Goal: Task Accomplishment & Management: Manage account settings

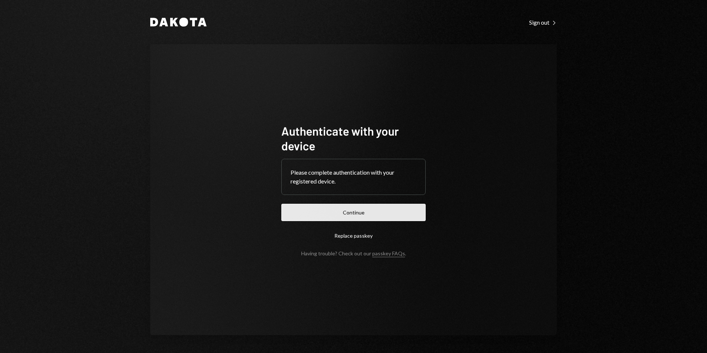
click at [355, 210] on button "Continue" at bounding box center [354, 212] width 144 height 17
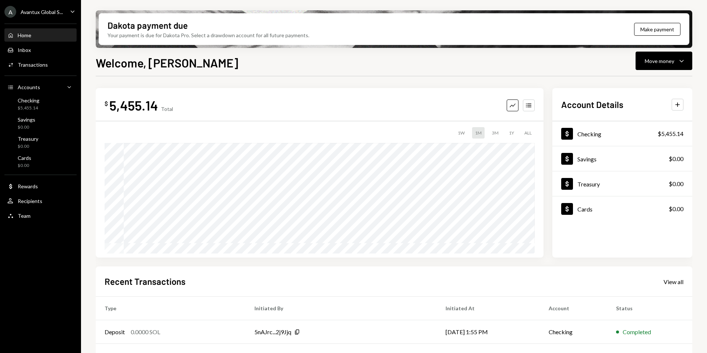
click at [41, 12] on div "Avantux Global S..." at bounding box center [42, 12] width 42 height 6
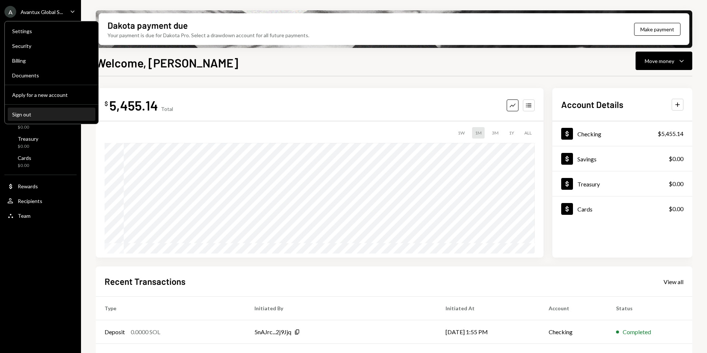
click at [34, 112] on div "Sign out" at bounding box center [51, 114] width 79 height 6
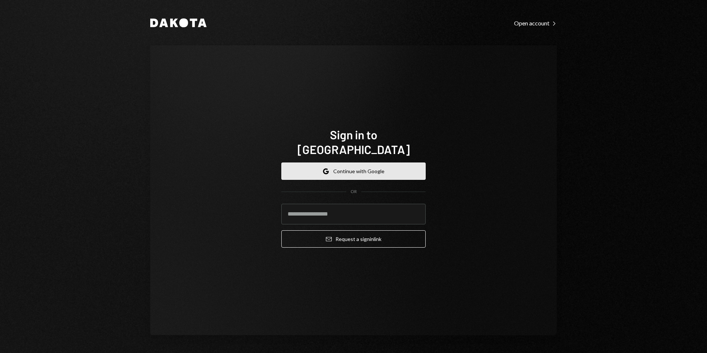
click at [374, 165] on button "Google Continue with Google" at bounding box center [354, 170] width 144 height 17
